Goal: Obtain resource: Download file/media

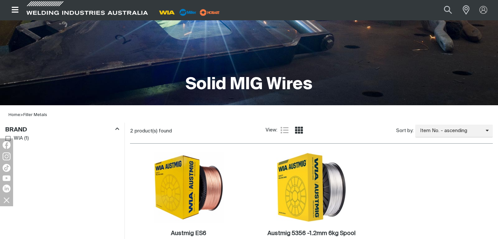
scroll to position [166, 0]
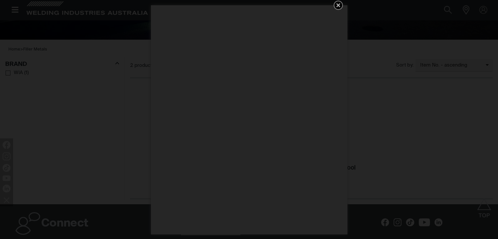
click at [337, 4] on icon "Get 5 WIA Welding Guides Free!" at bounding box center [338, 5] width 4 height 4
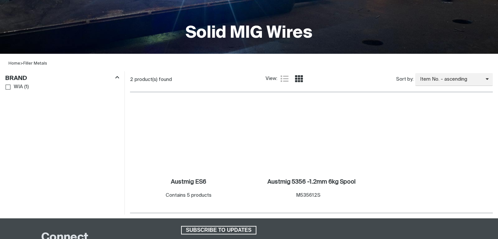
scroll to position [166, 0]
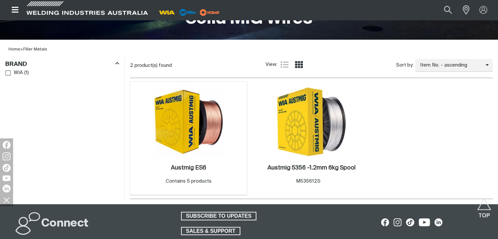
click at [200, 104] on img at bounding box center [189, 121] width 70 height 70
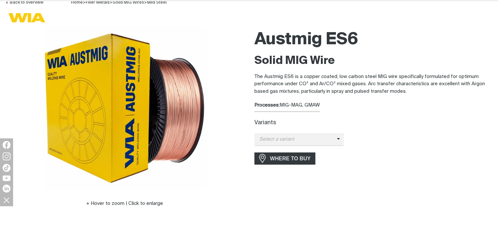
scroll to position [98, 0]
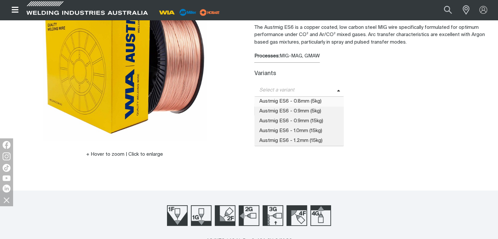
click at [279, 96] on span "Select a variant" at bounding box center [299, 90] width 90 height 13
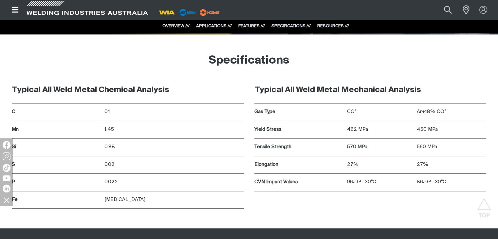
scroll to position [917, 0]
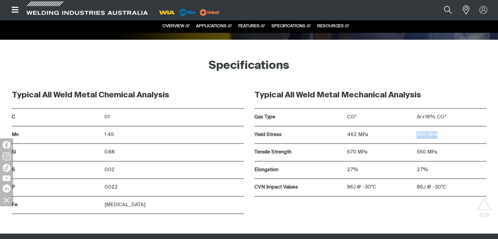
drag, startPoint x: 438, startPoint y: 134, endPoint x: 410, endPoint y: 130, distance: 28.5
click at [410, 130] on div "Yield Stress 462 MPa 450 MPa" at bounding box center [370, 135] width 232 height 18
click at [410, 130] on div "462 MPa" at bounding box center [382, 134] width 70 height 17
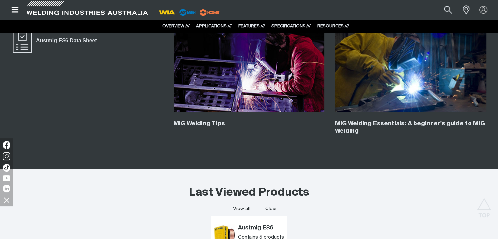
scroll to position [1146, 0]
